Goal: Navigation & Orientation: Understand site structure

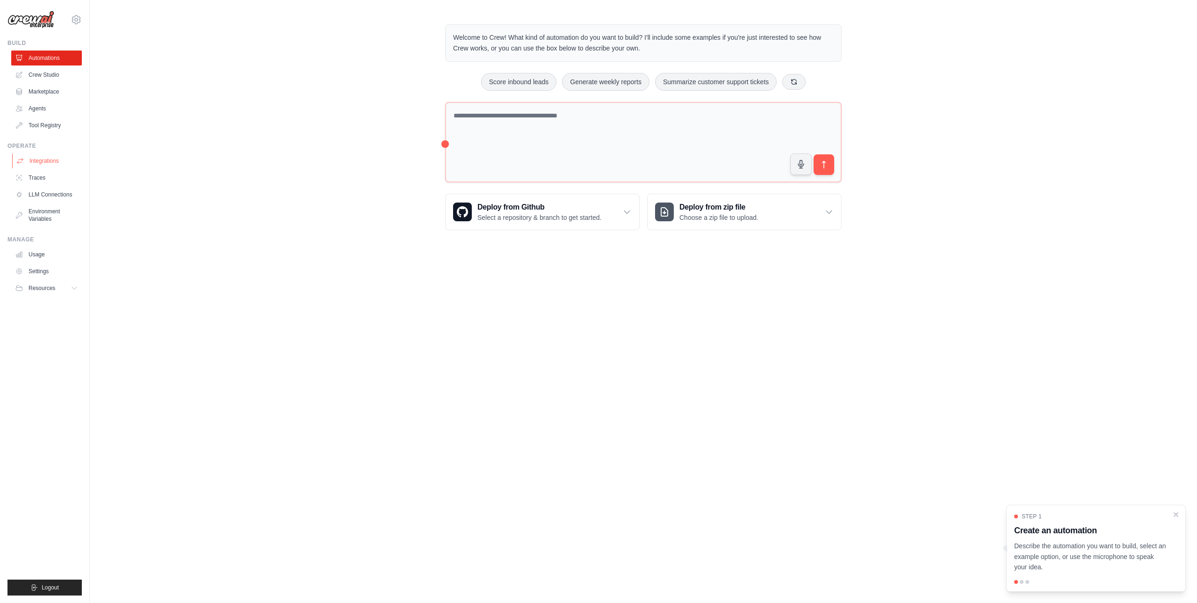
click at [55, 166] on link "Integrations" at bounding box center [47, 160] width 71 height 15
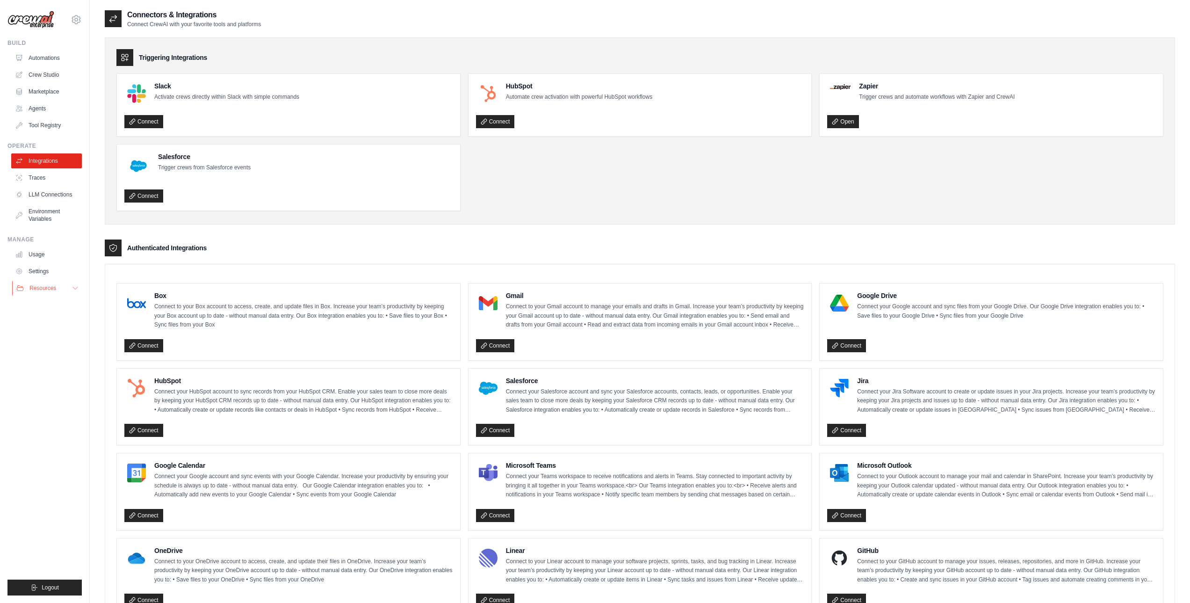
click at [72, 289] on icon at bounding box center [75, 287] width 7 height 7
click at [51, 128] on link "Tool Registry" at bounding box center [47, 125] width 71 height 15
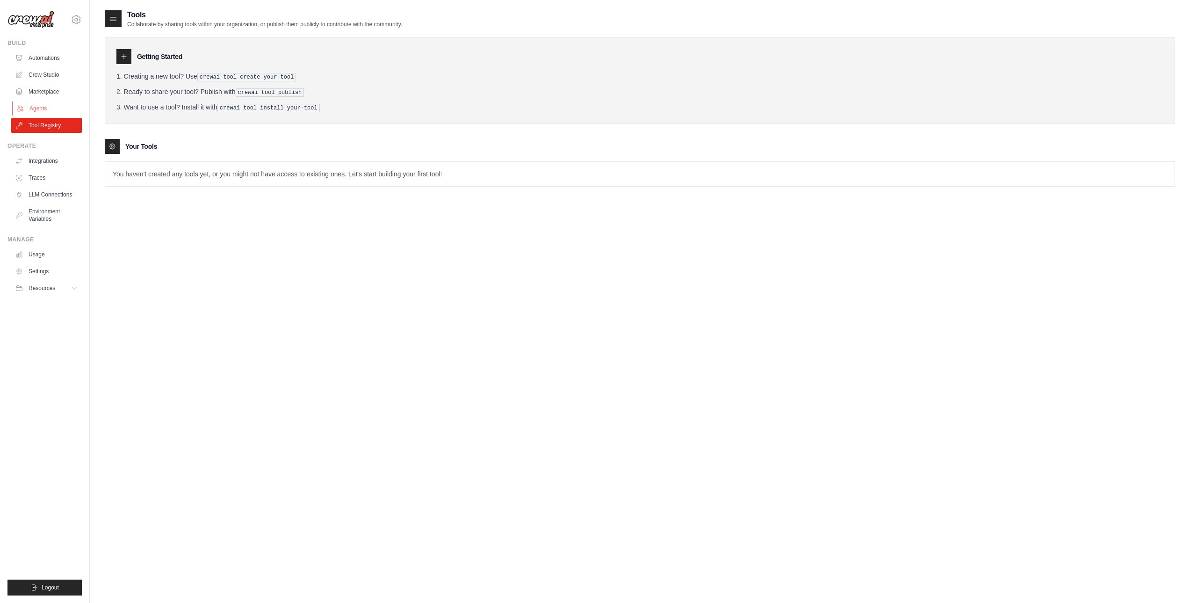
click at [45, 110] on link "Agents" at bounding box center [47, 108] width 71 height 15
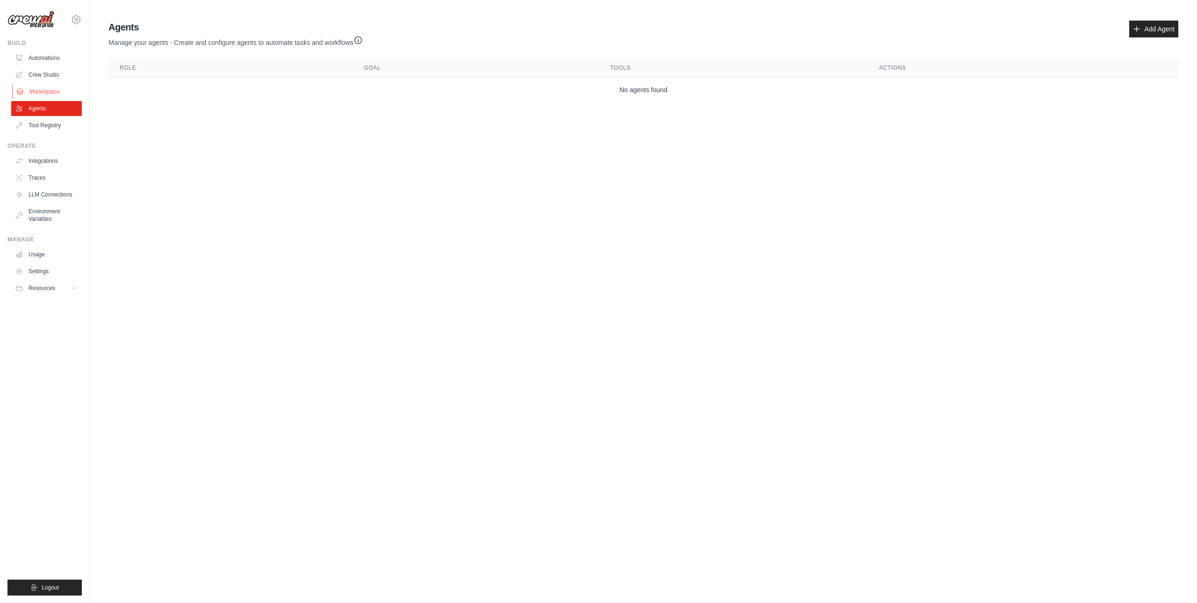
click at [43, 97] on link "Marketplace" at bounding box center [47, 91] width 71 height 15
